Goal: Navigation & Orientation: Find specific page/section

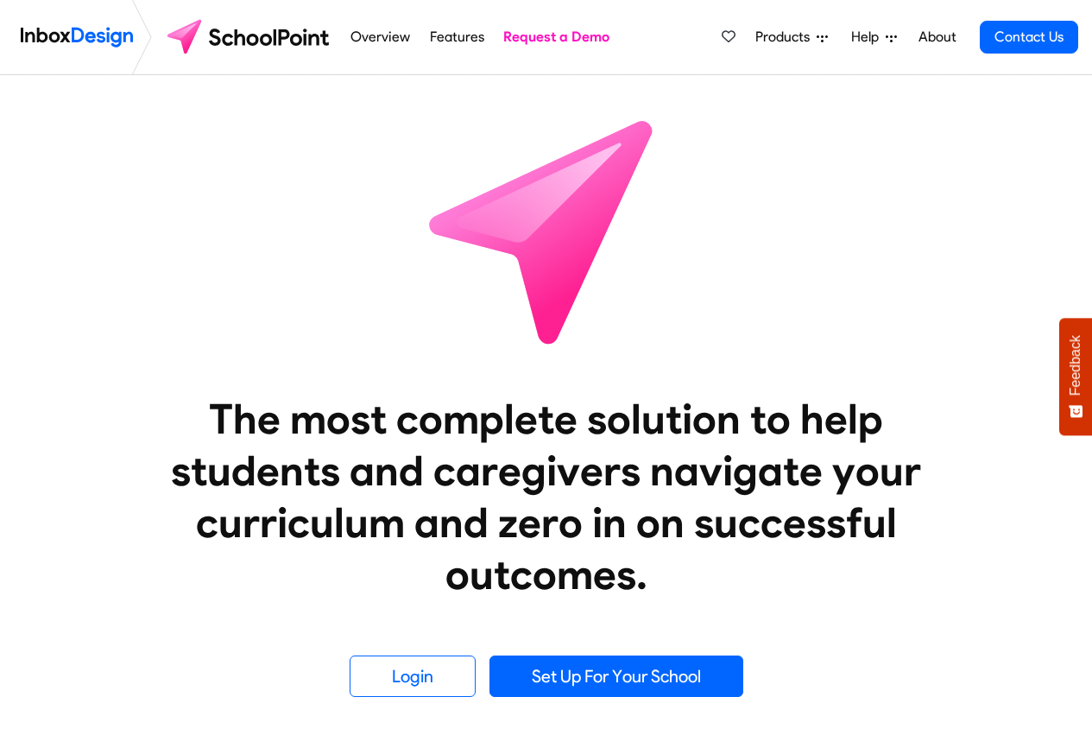
click at [807, 37] on span "Products" at bounding box center [786, 37] width 61 height 21
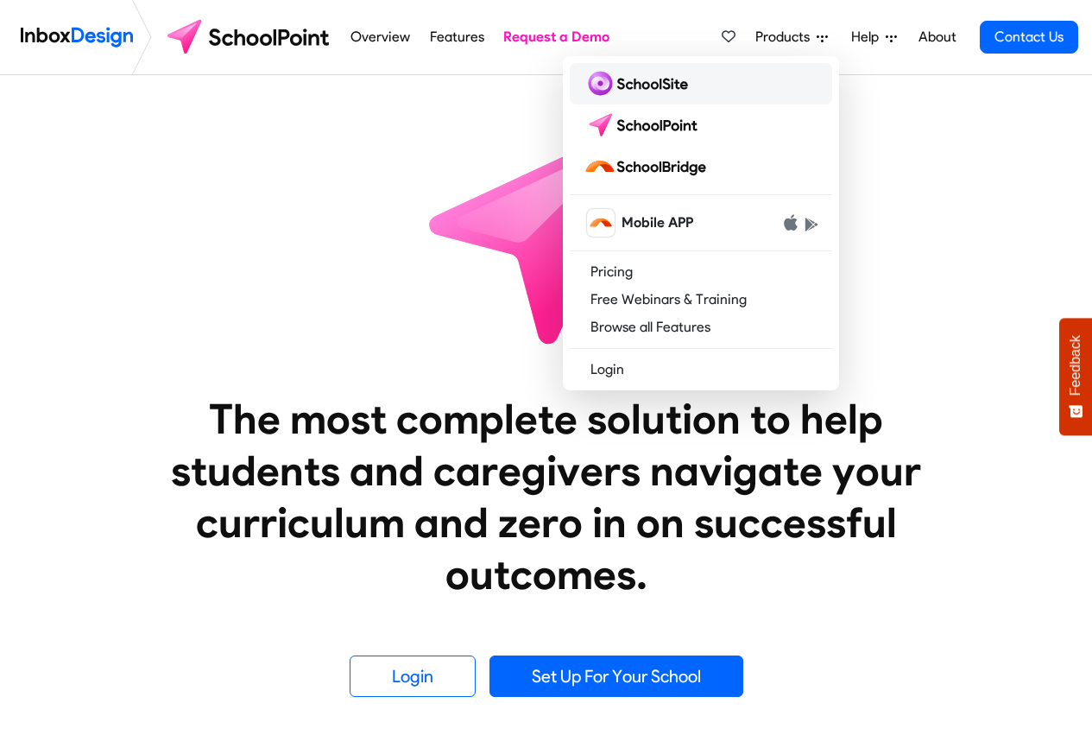
click at [635, 81] on img at bounding box center [639, 84] width 111 height 28
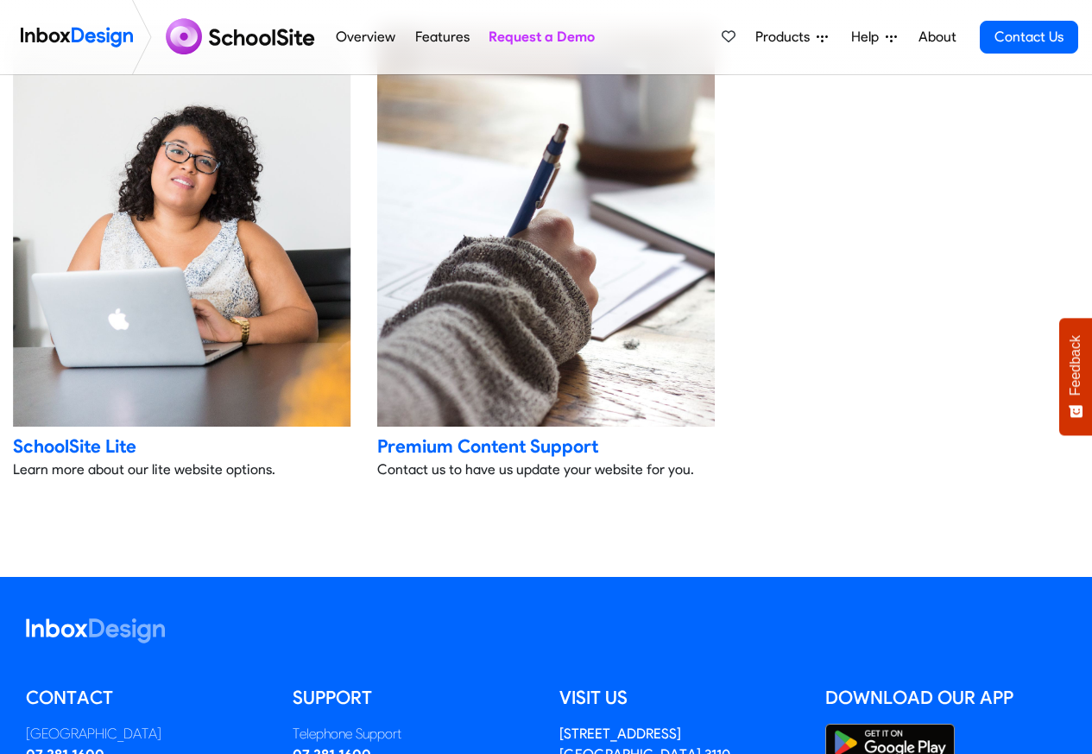
scroll to position [3627, 0]
